Goal: Transaction & Acquisition: Purchase product/service

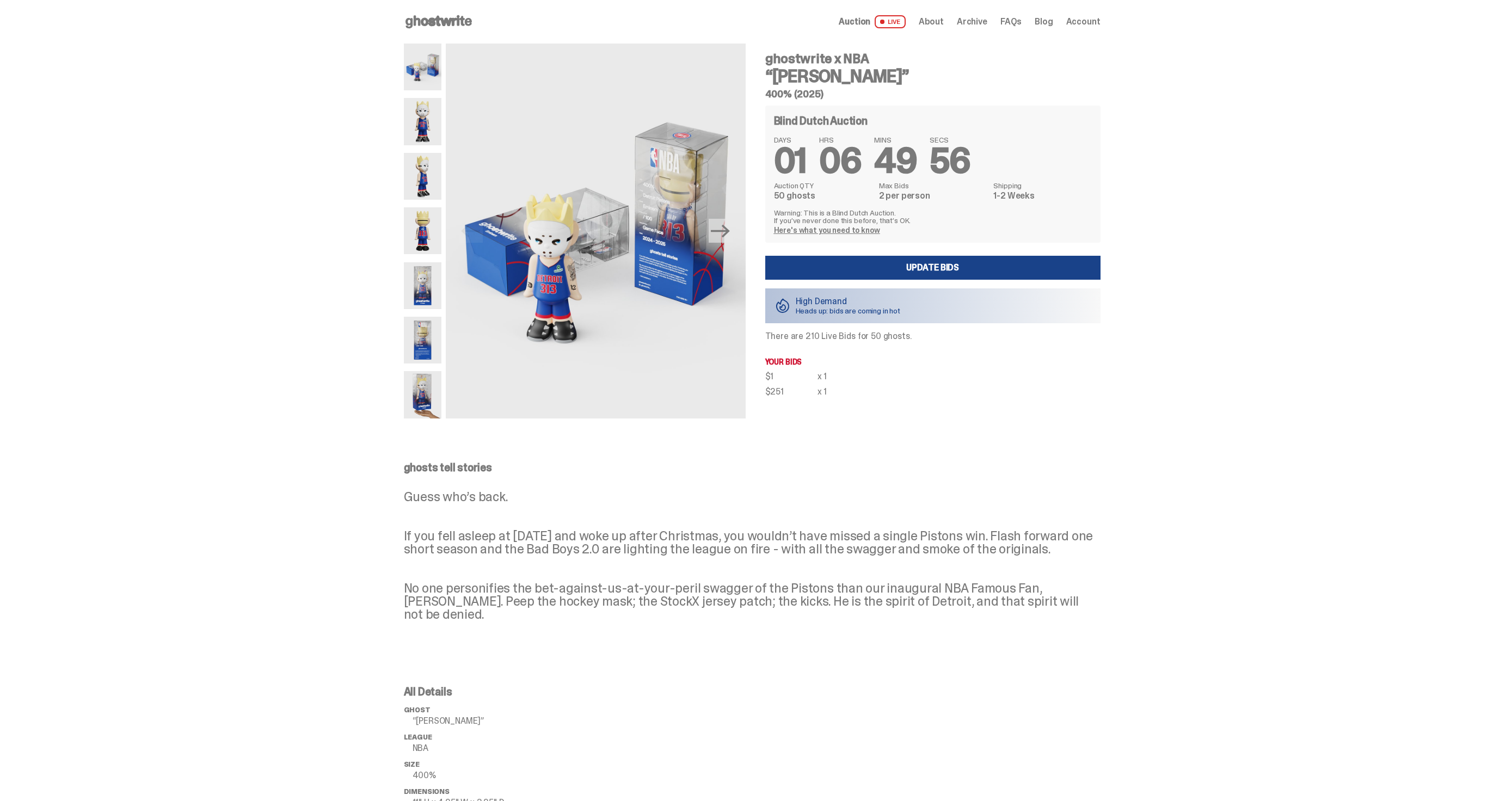
click at [445, 20] on use at bounding box center [438, 22] width 67 height 13
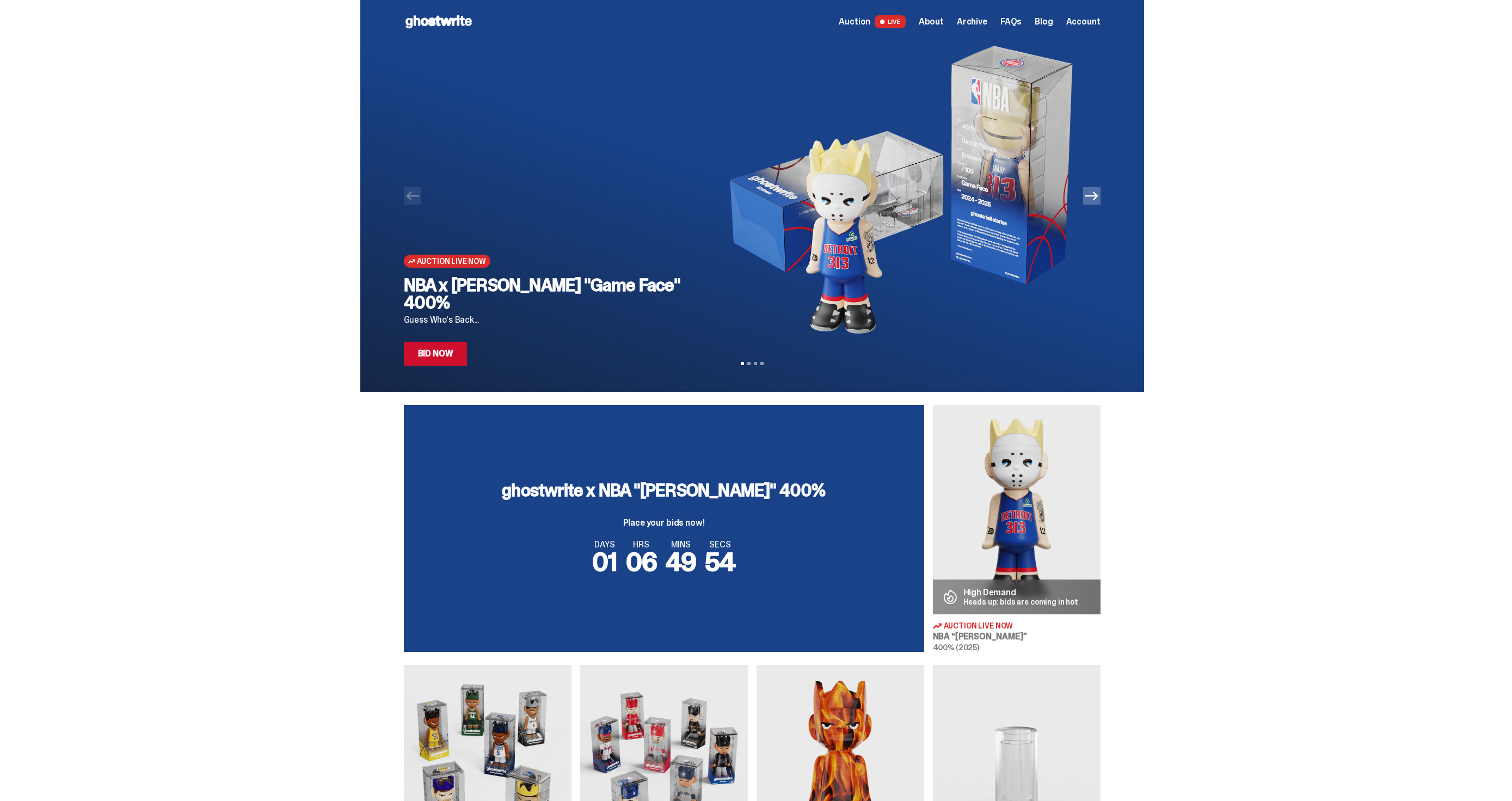
click at [446, 333] on div "NBA x Eminem "Game Face" 400% Guess Who's Back... Bid Now" at bounding box center [549, 321] width 290 height 90
click at [446, 341] on div "NBA x Eminem "Game Face" 400% Guess Who's Back... Bid Now" at bounding box center [549, 321] width 290 height 90
click at [446, 350] on link "Bid Now" at bounding box center [436, 353] width 64 height 24
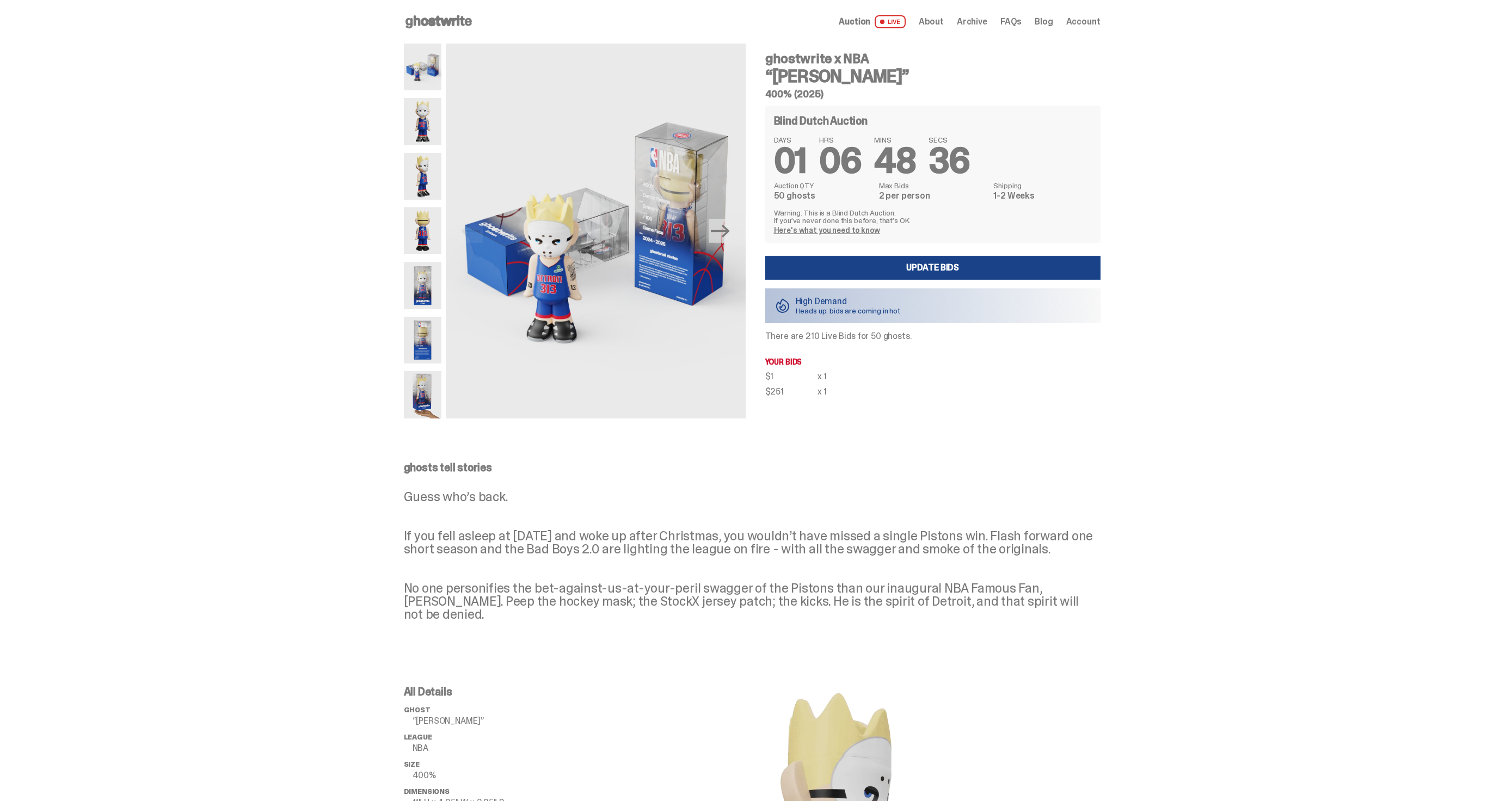
click at [881, 29] on div "Open main menu Home Auction LIVE About Archive FAQs Blog Account" at bounding box center [752, 22] width 697 height 18
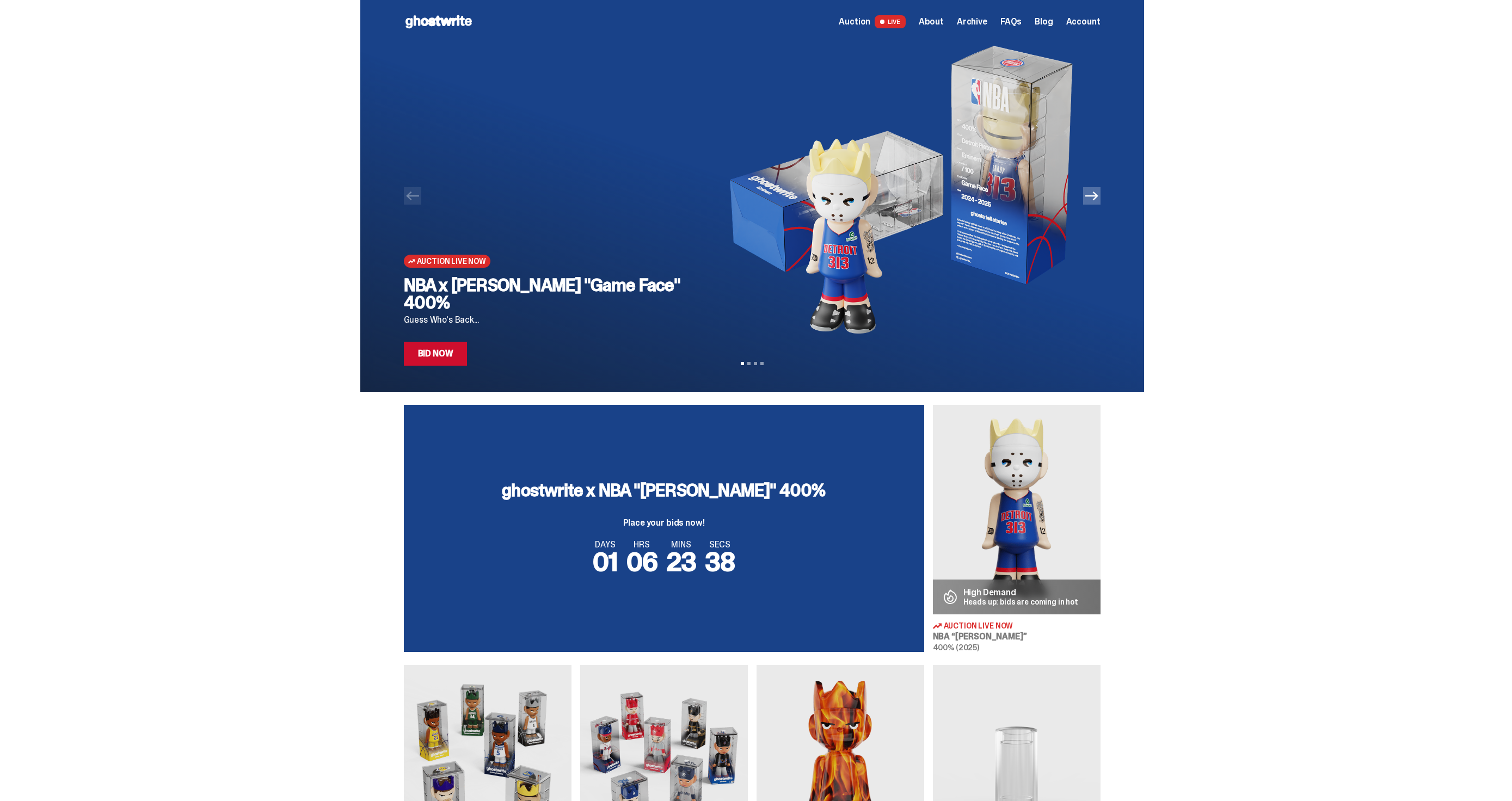
click at [452, 362] on link "Bid Now" at bounding box center [436, 353] width 64 height 24
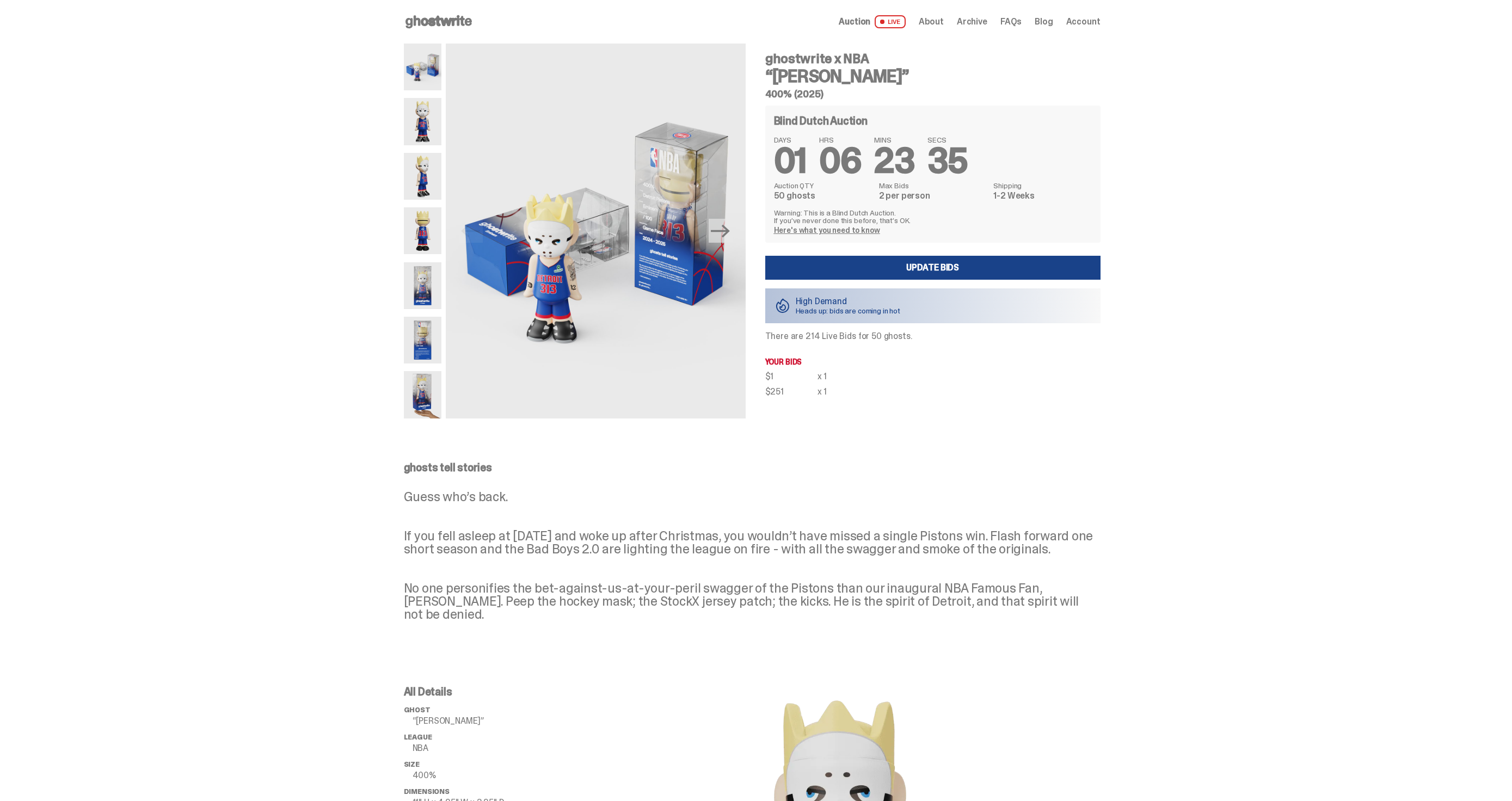
click at [972, 26] on span "Archive" at bounding box center [972, 22] width 31 height 9
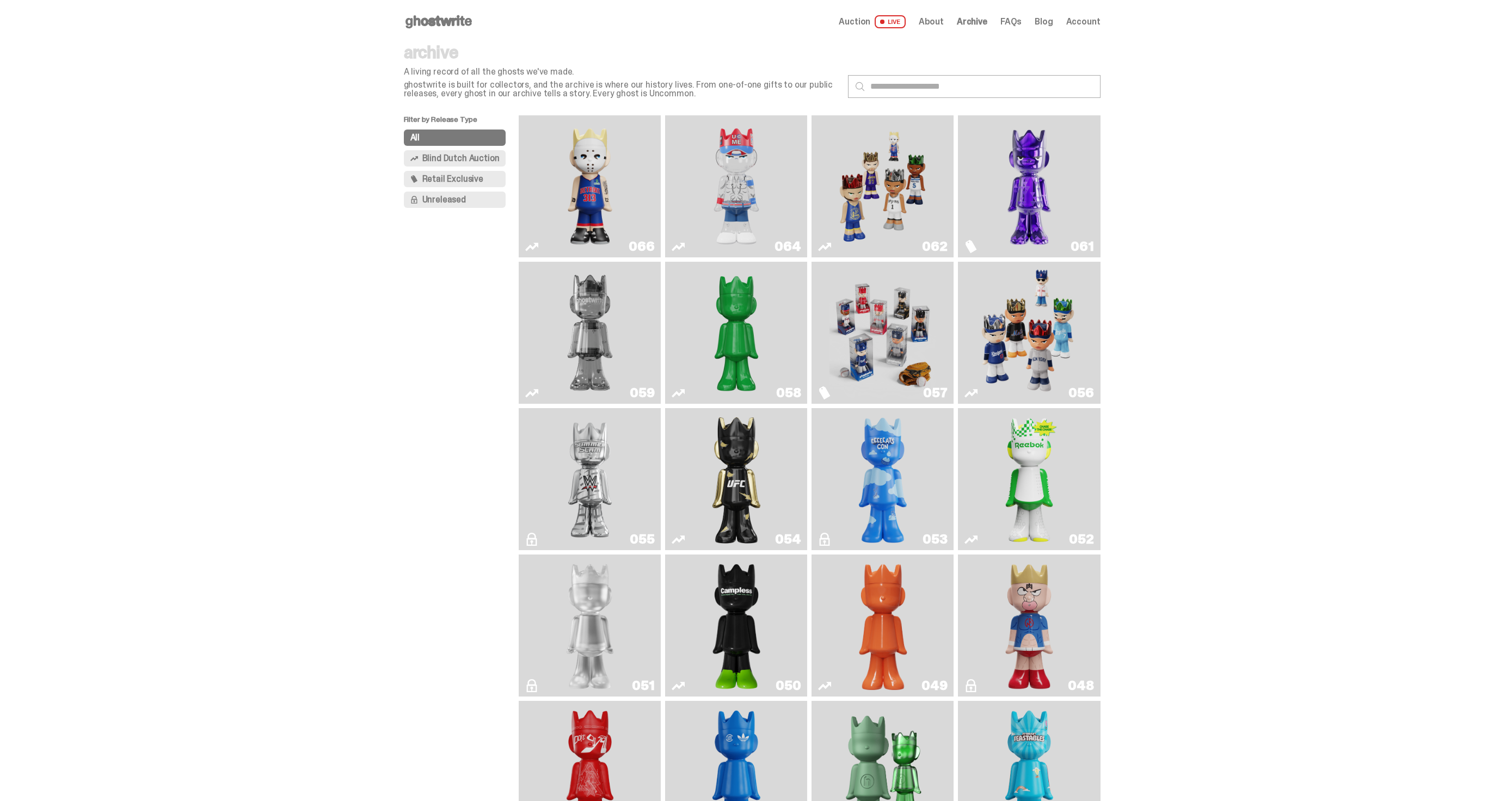
click at [738, 198] on img "You Can't See Me" at bounding box center [736, 186] width 107 height 133
